Goal: Check status

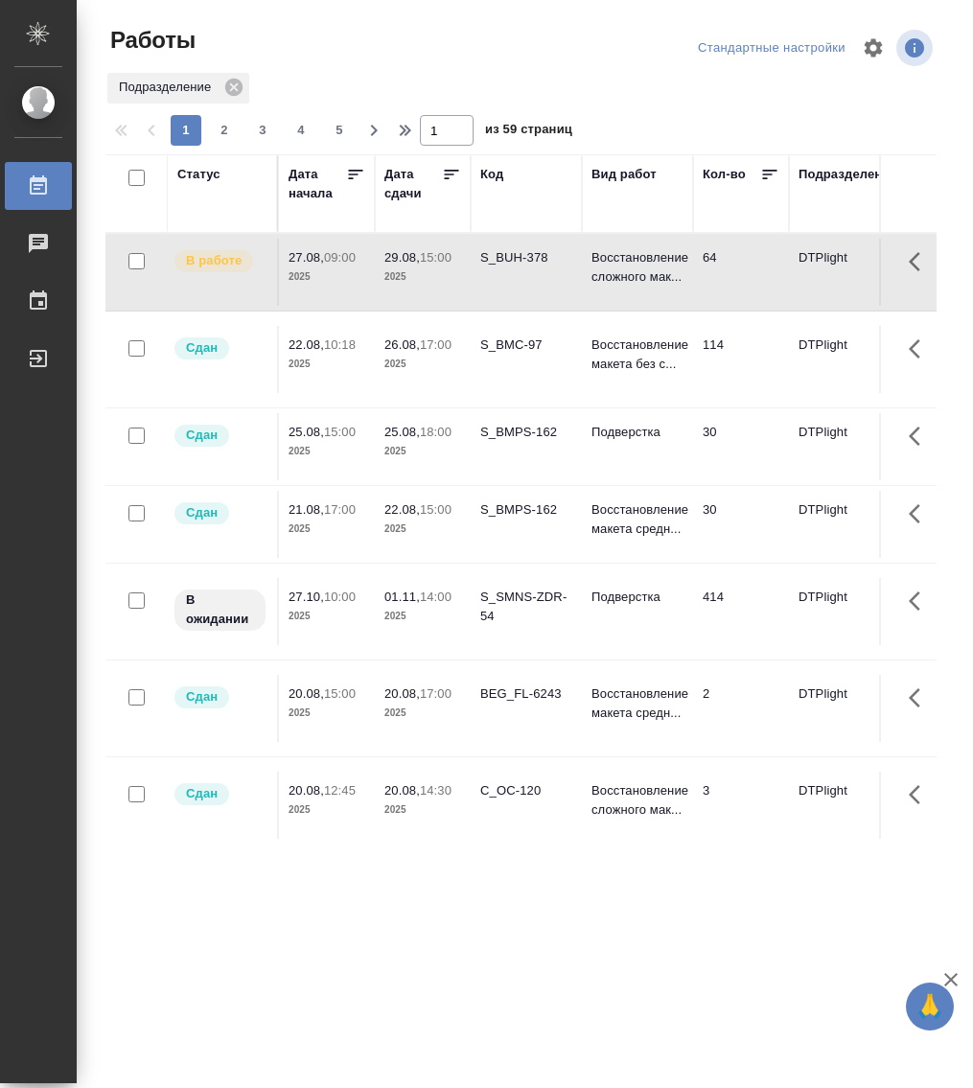
click at [209, 166] on div "Статус" at bounding box center [198, 174] width 43 height 19
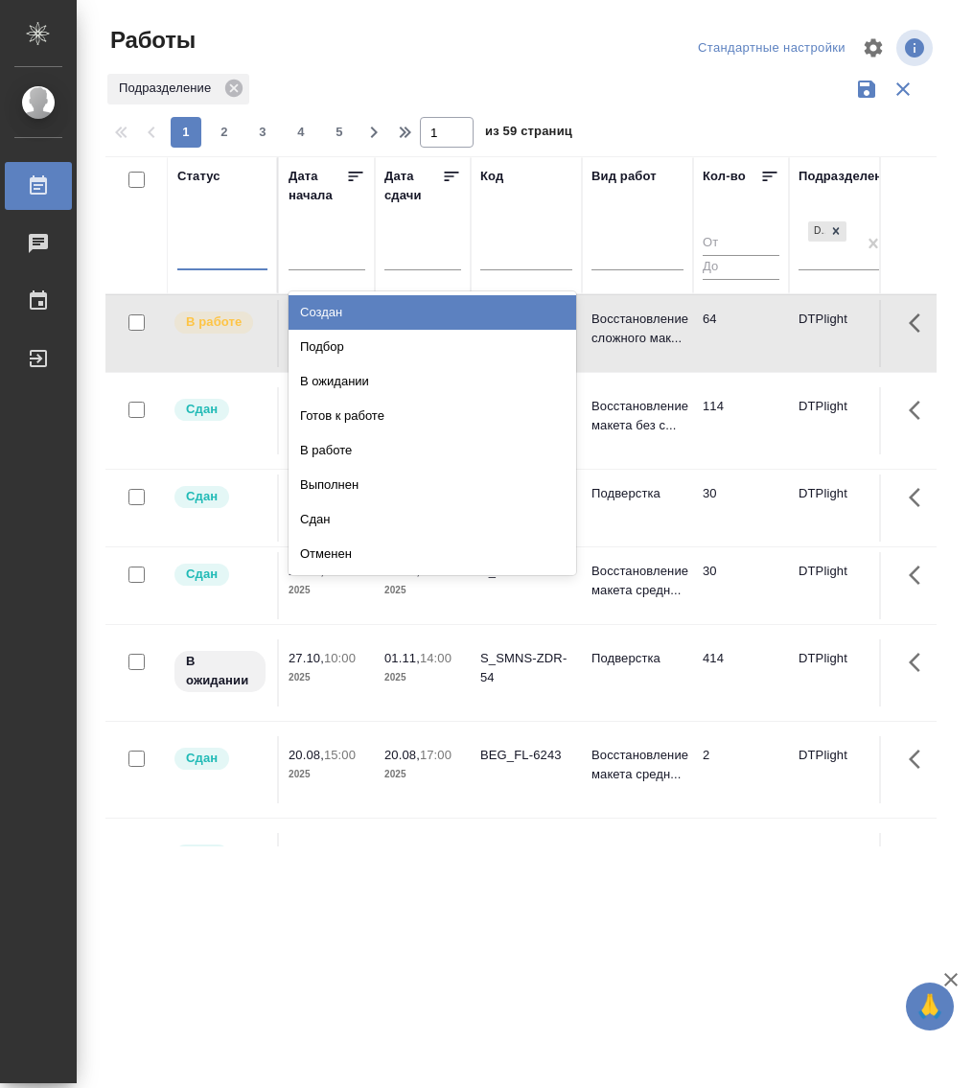
click at [235, 263] on div at bounding box center [222, 251] width 90 height 28
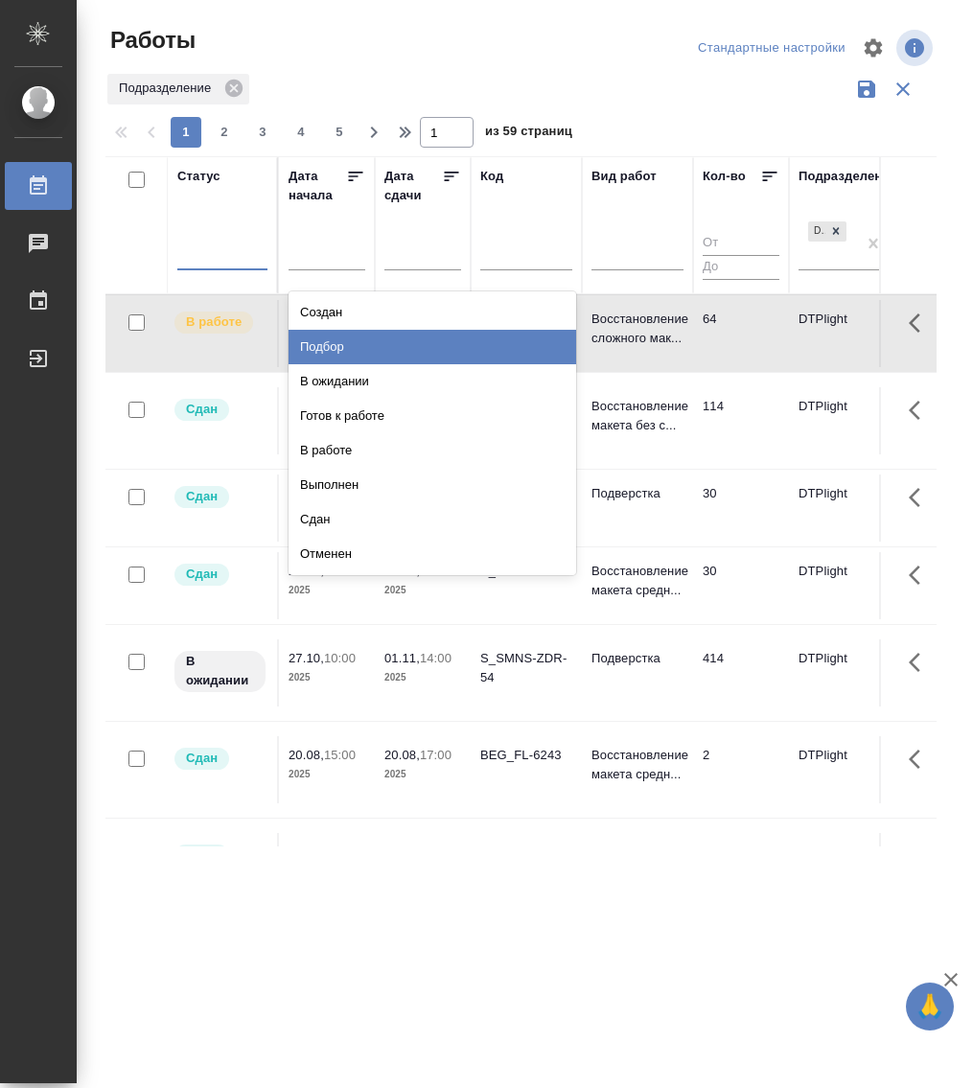
click at [352, 330] on div "Подбор" at bounding box center [433, 347] width 288 height 35
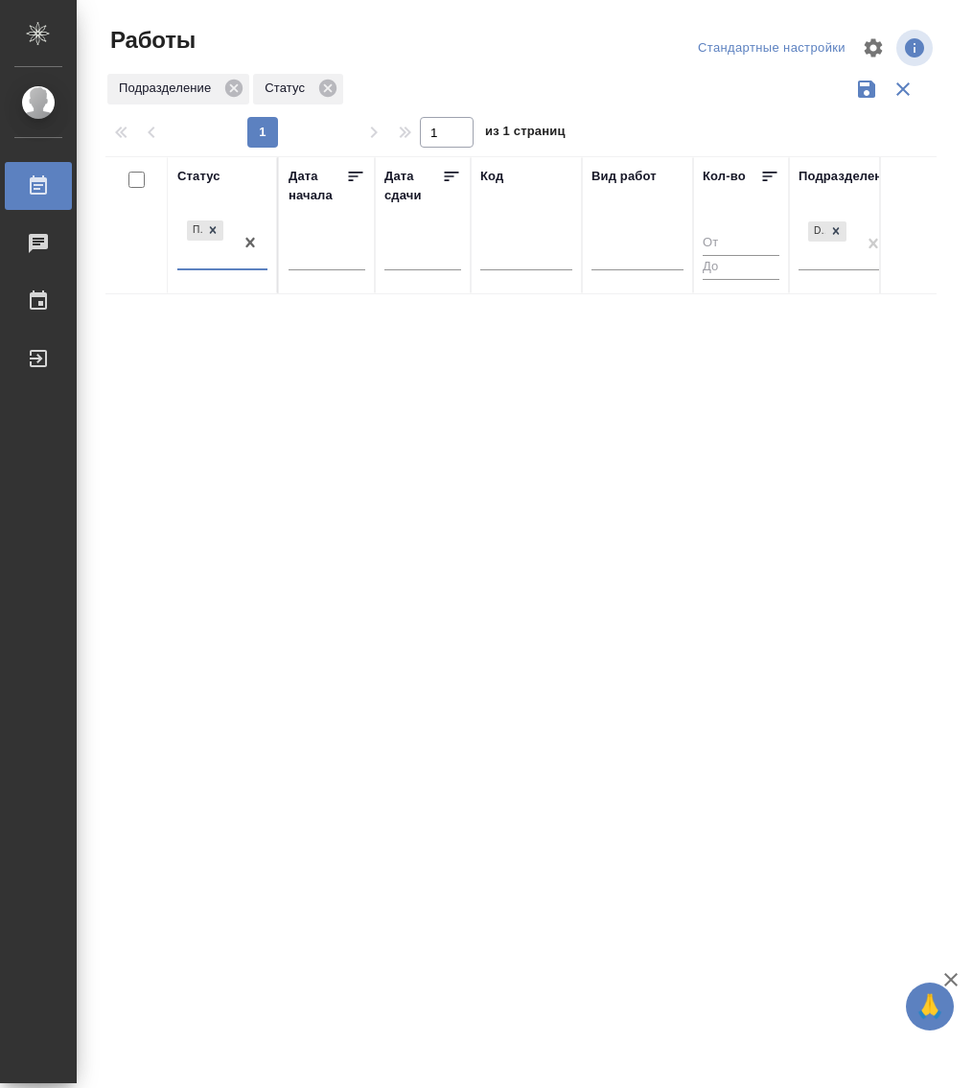
click at [244, 266] on div at bounding box center [250, 243] width 35 height 52
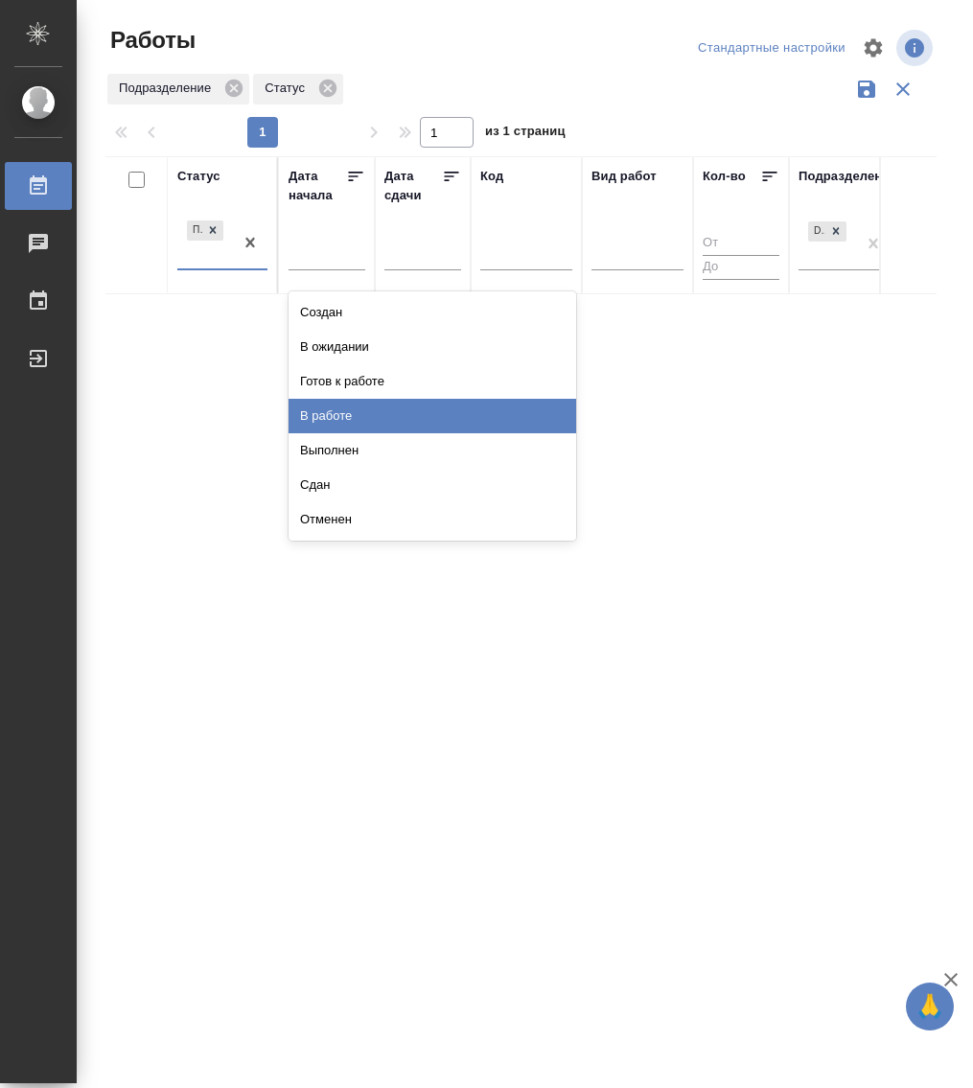
click at [355, 406] on div "В работе" at bounding box center [433, 416] width 288 height 35
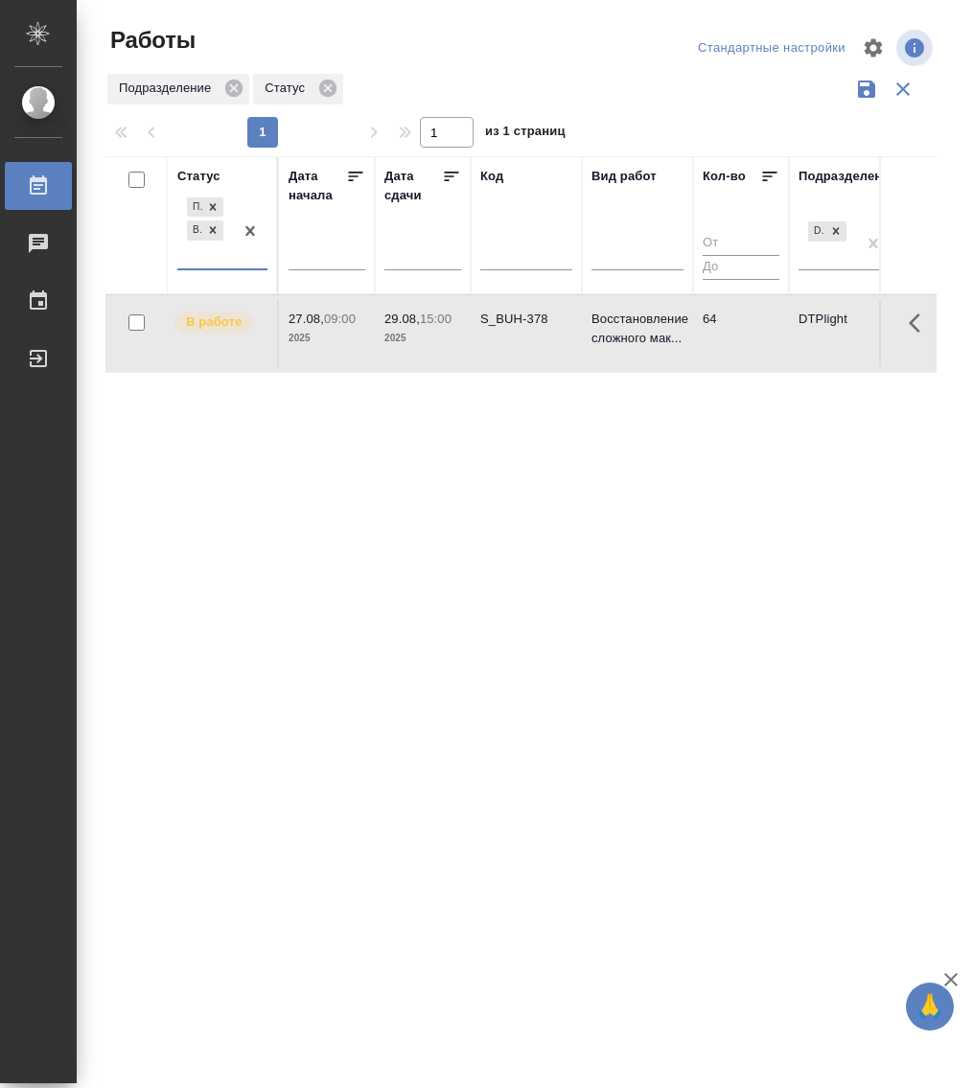
click at [224, 264] on div "Подбор В работе" at bounding box center [205, 231] width 56 height 75
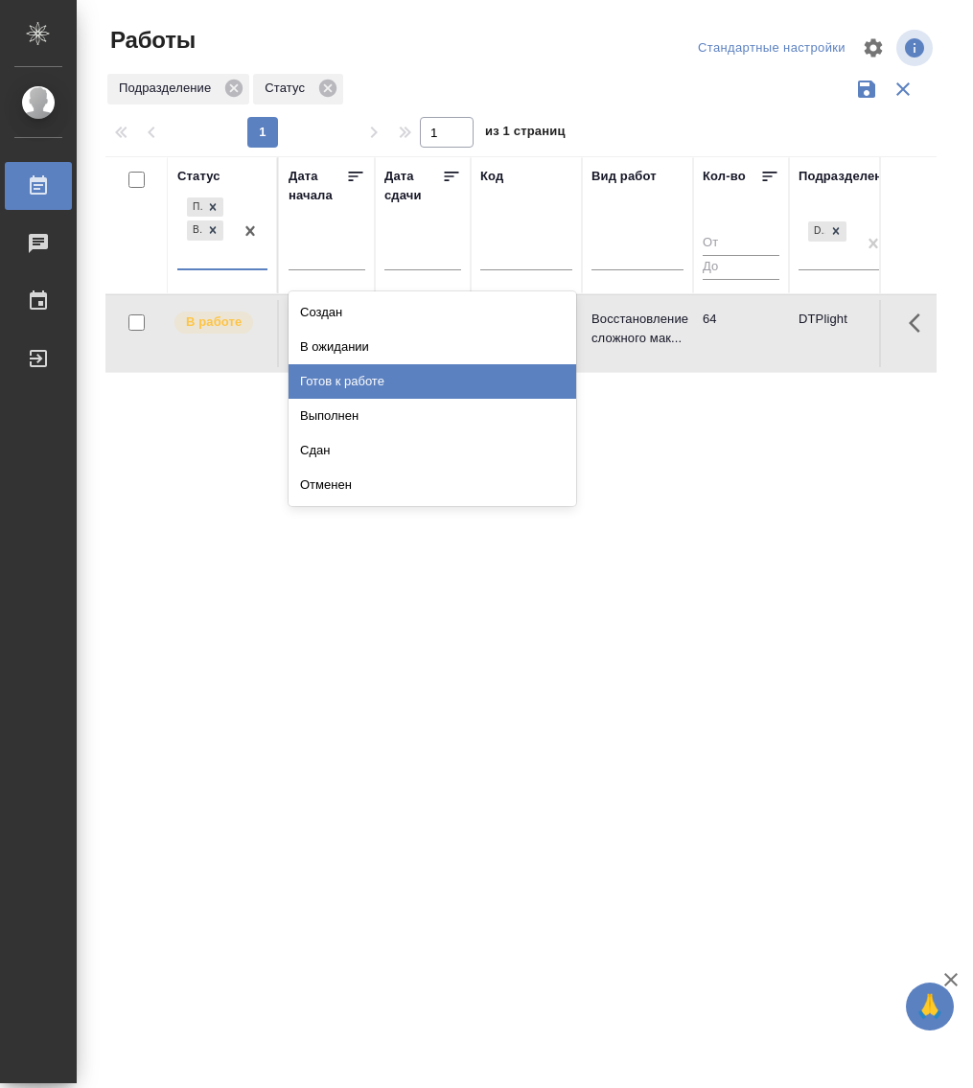
click at [361, 376] on div "Готов к работе" at bounding box center [433, 381] width 288 height 35
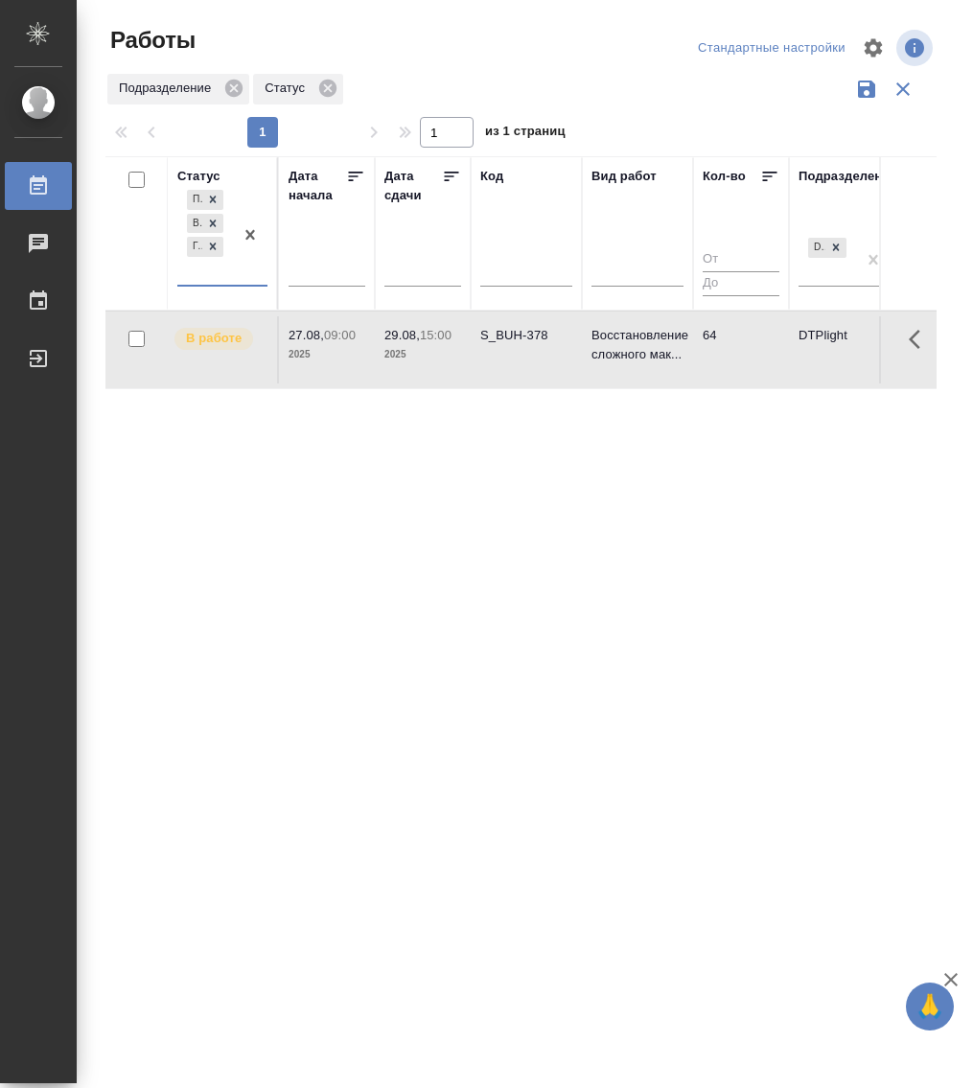
click at [249, 283] on div at bounding box center [250, 235] width 35 height 99
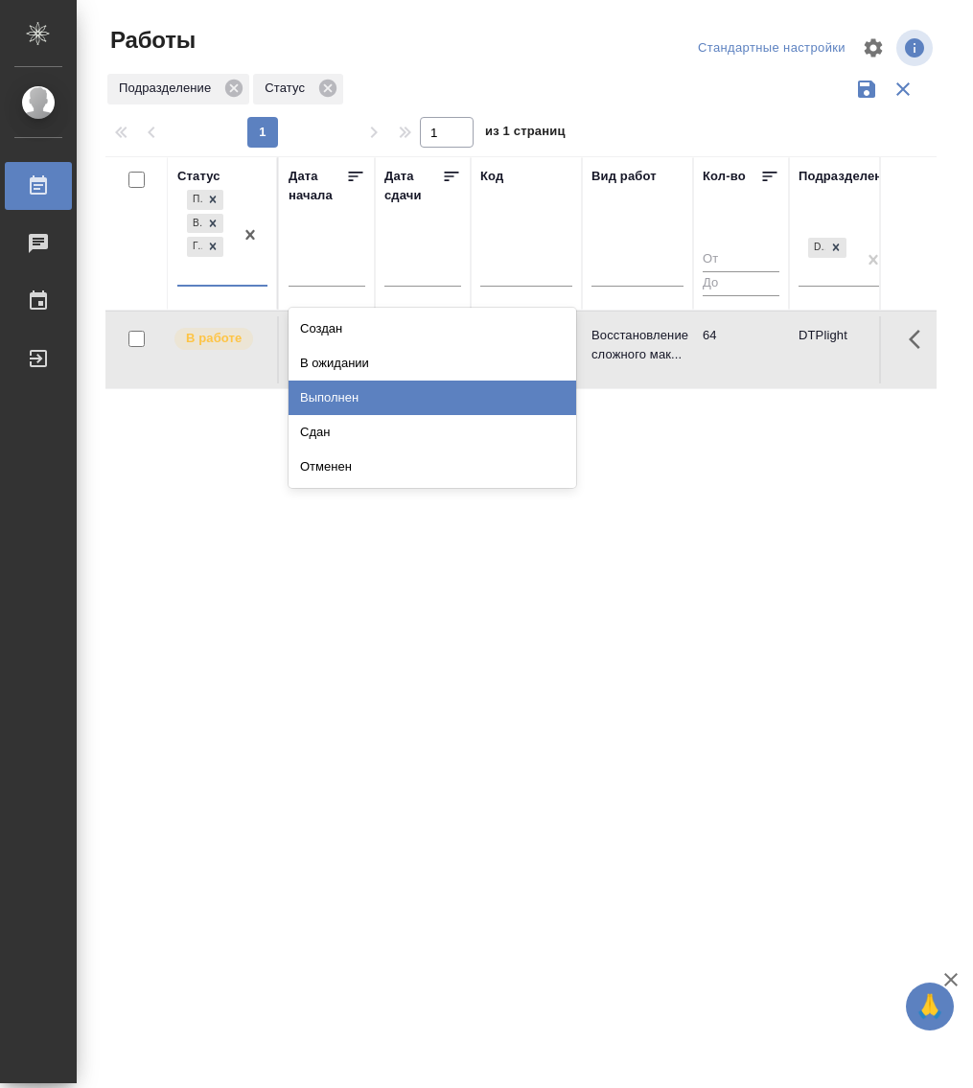
click at [345, 392] on div "Выполнен" at bounding box center [433, 398] width 288 height 35
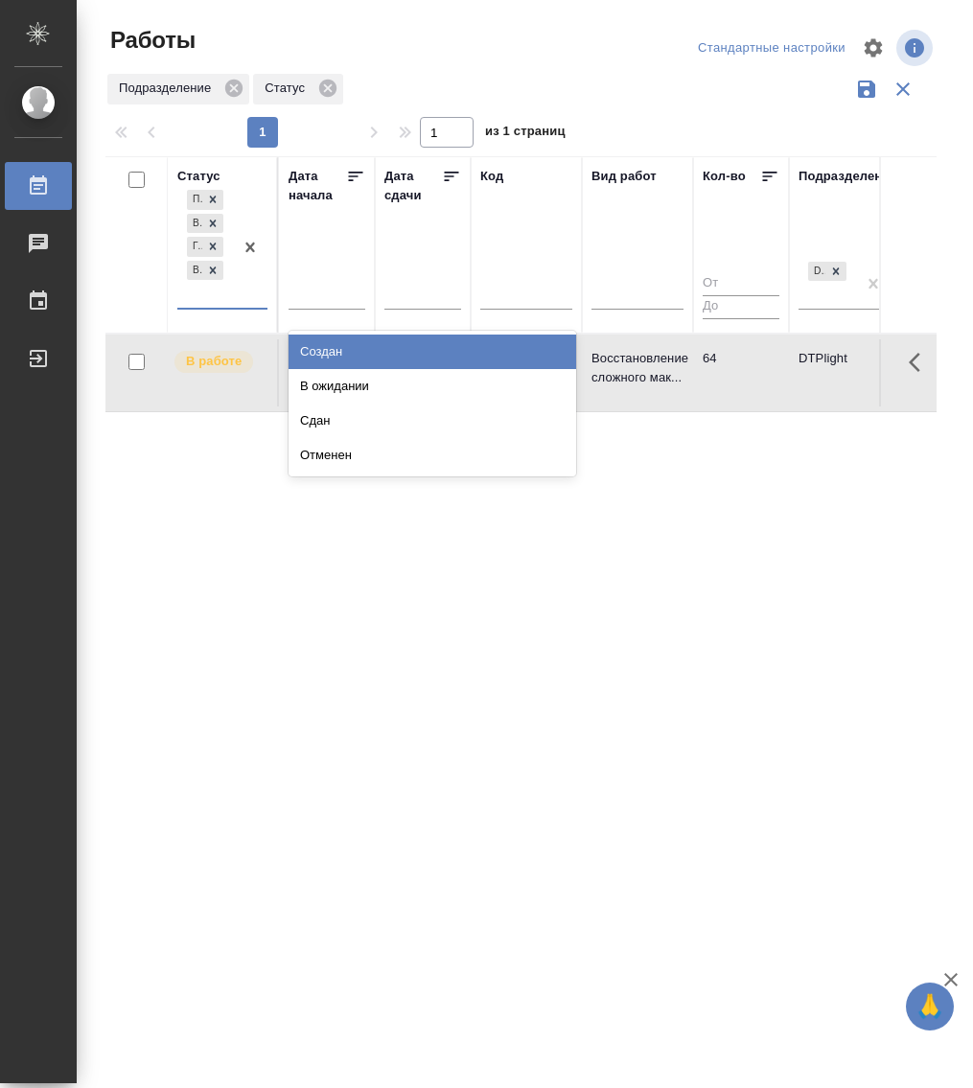
click at [254, 308] on div "Подбор В работе [PERSON_NAME] к работе Выполнен" at bounding box center [222, 248] width 90 height 124
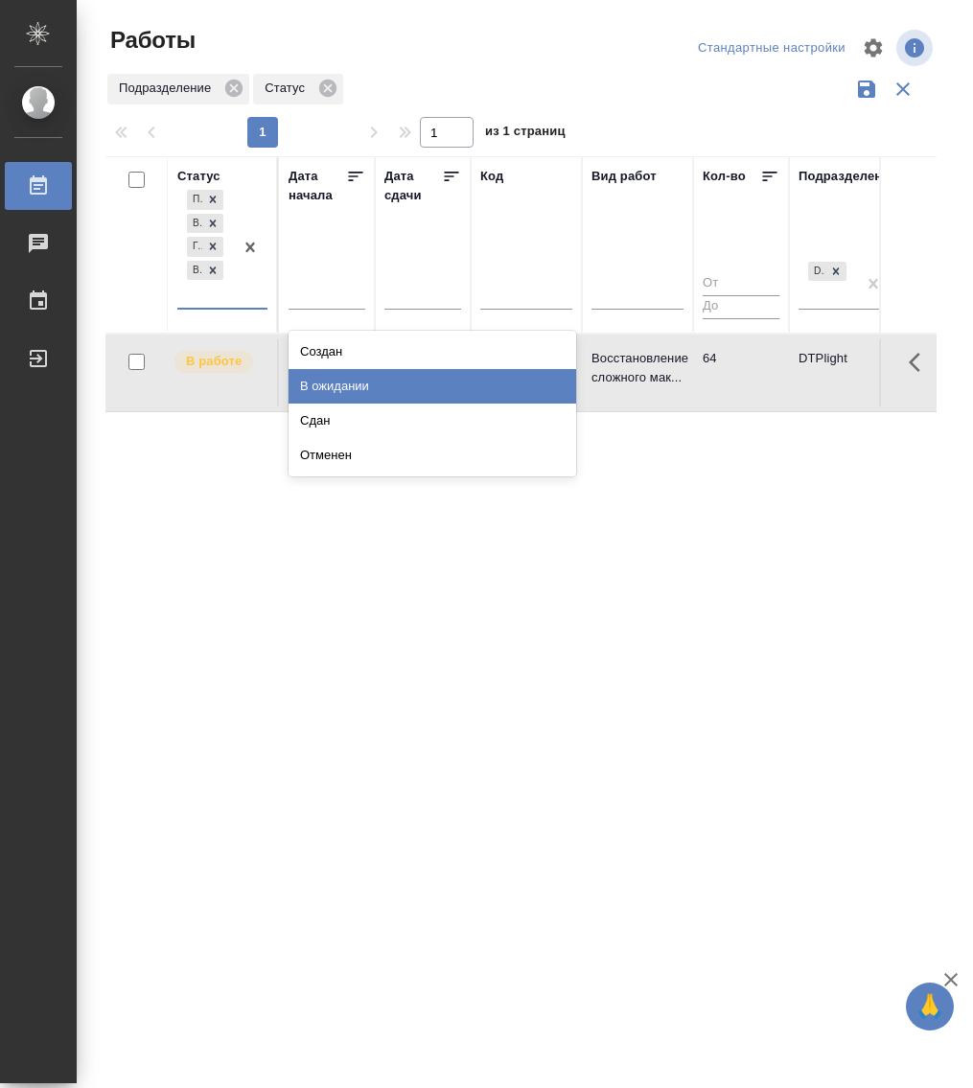
click at [385, 392] on div "В ожидании" at bounding box center [433, 386] width 288 height 35
